Goal: Transaction & Acquisition: Purchase product/service

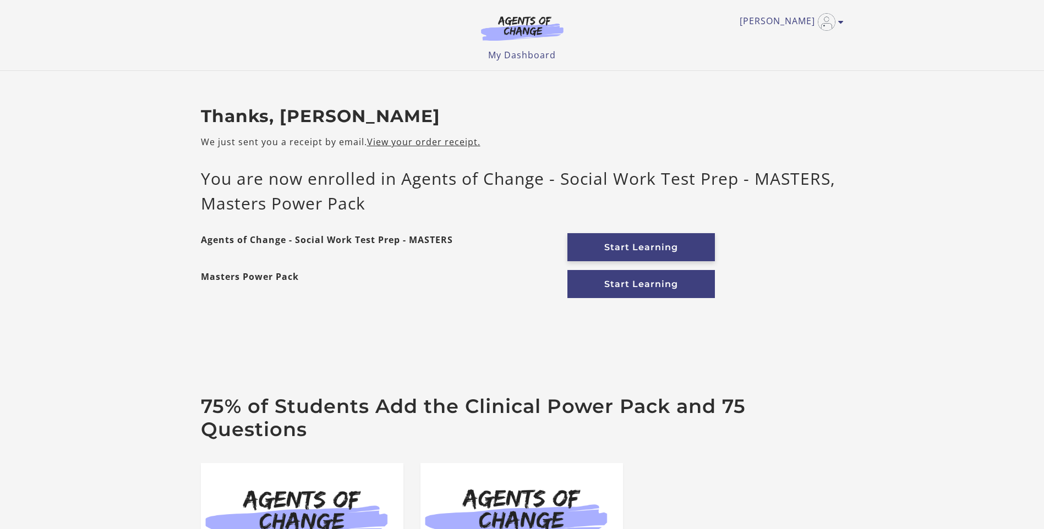
click at [629, 243] on link "Start Learning" at bounding box center [640, 247] width 147 height 28
